Goal: Navigation & Orientation: Find specific page/section

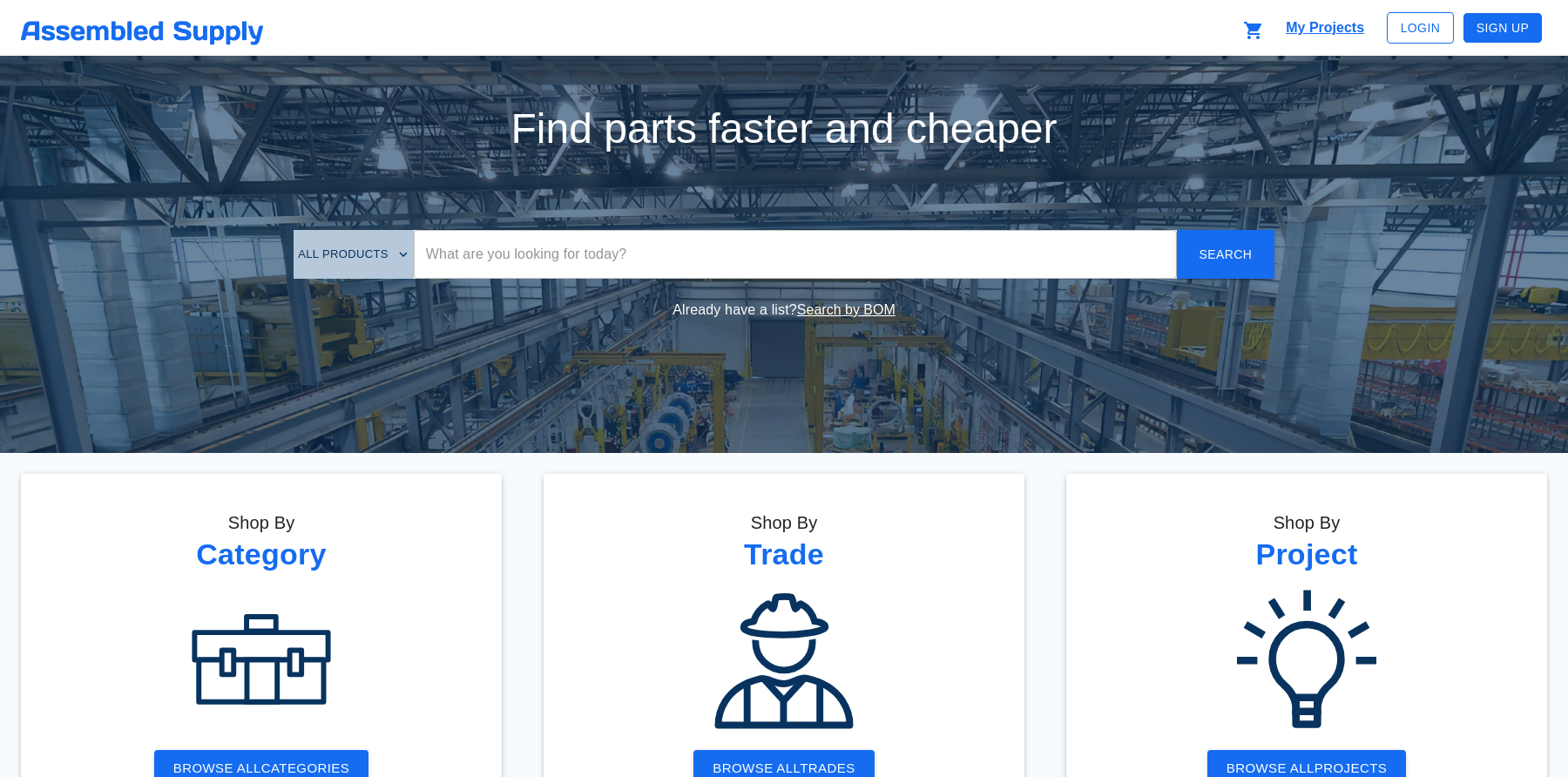
click at [221, 231] on div "All Products ​ Search" at bounding box center [784, 254] width 1526 height 90
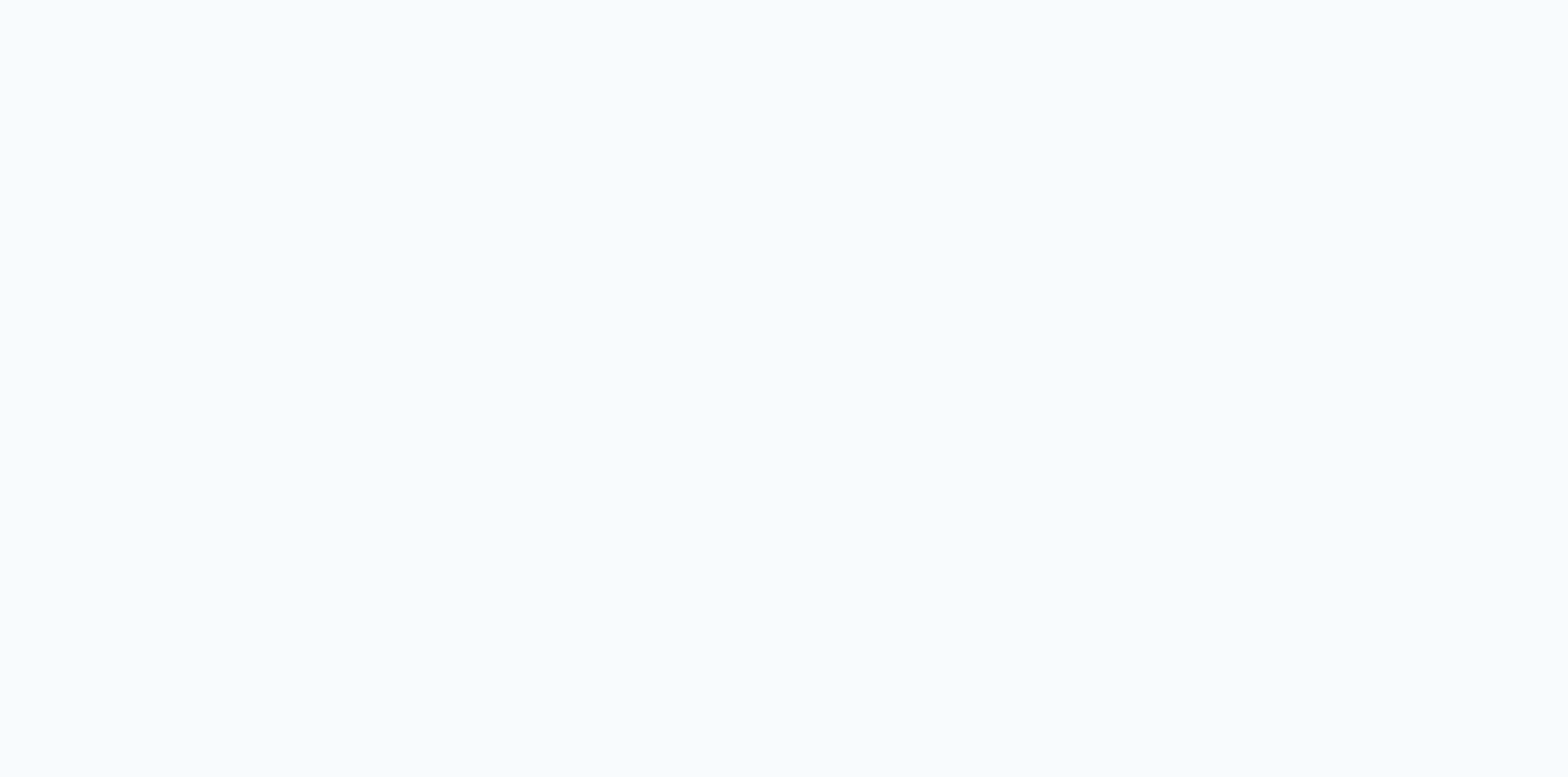
click at [359, 0] on html at bounding box center [784, 0] width 1568 height 0
